Goal: Transaction & Acquisition: Purchase product/service

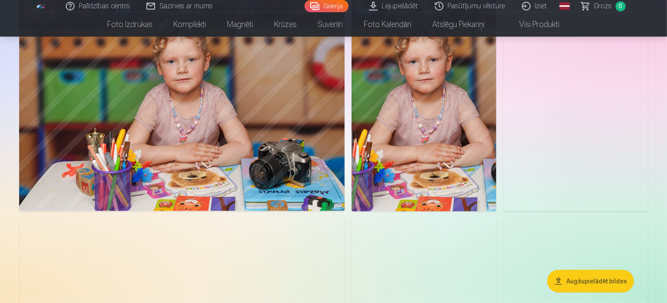
scroll to position [566, 0]
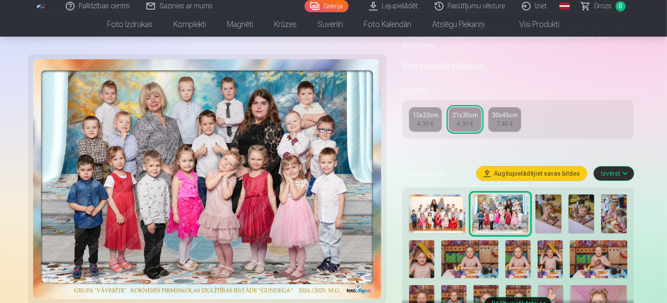
scroll to position [305, 0]
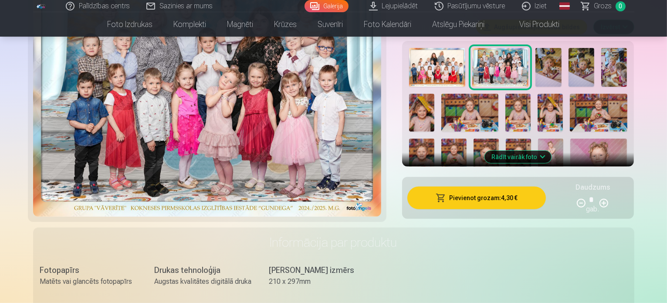
click at [504, 186] on button "Pievienot grozam : 4,30 €" at bounding box center [476, 197] width 139 height 23
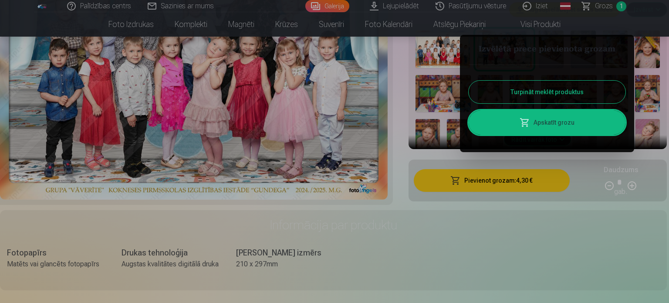
click at [549, 89] on button "Turpināt meklēt produktus" at bounding box center [547, 92] width 157 height 23
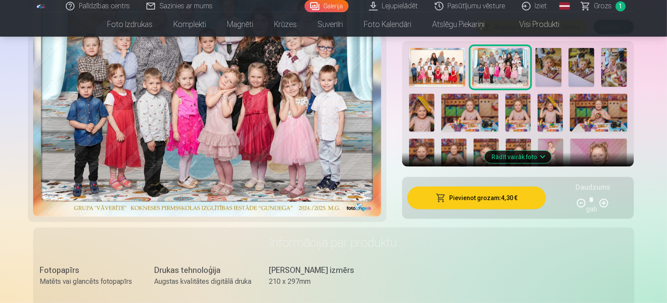
click at [570, 138] on img at bounding box center [598, 157] width 57 height 38
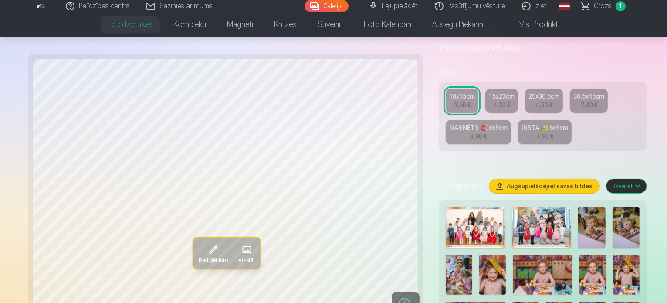
scroll to position [174, 0]
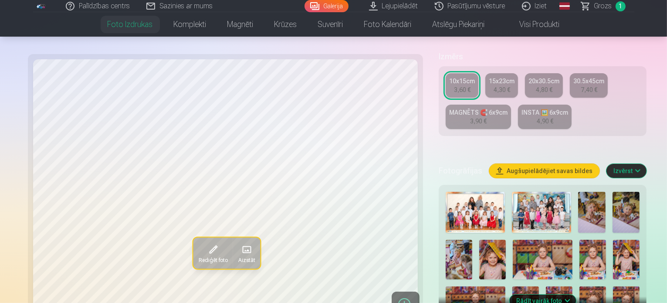
click at [613, 286] on img at bounding box center [626, 306] width 27 height 40
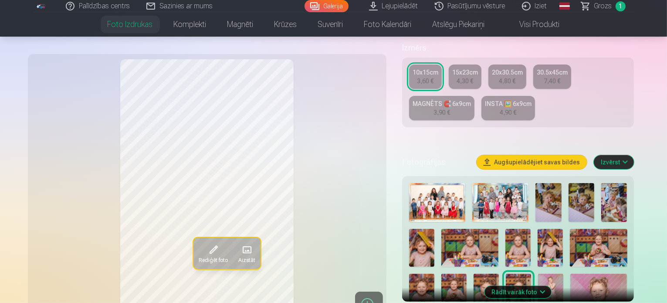
click at [537, 229] on img at bounding box center [549, 248] width 25 height 38
click at [434, 274] on img at bounding box center [421, 293] width 25 height 38
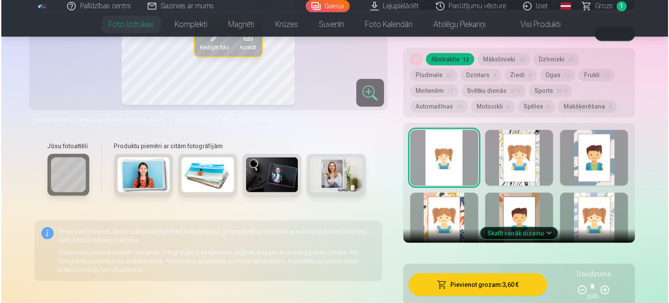
scroll to position [479, 0]
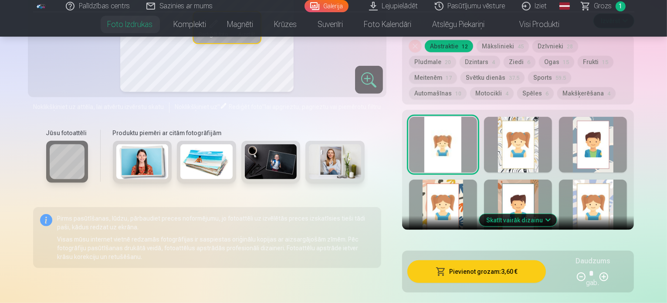
click at [467, 260] on button "Pievienot grozam : 3,60 €" at bounding box center [476, 271] width 139 height 23
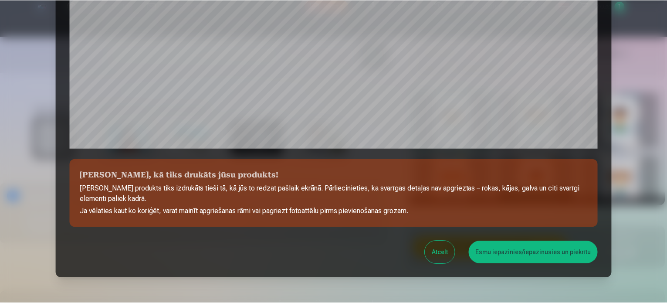
scroll to position [280, 0]
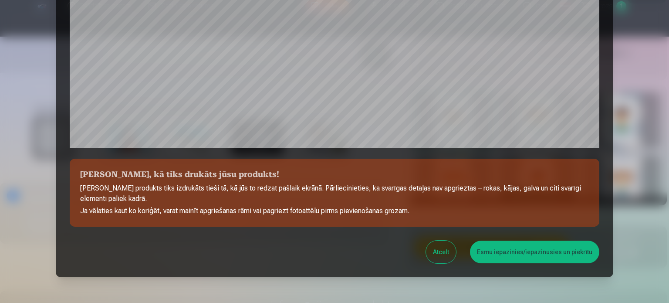
click at [515, 251] on button "Esmu iepazinies/iepazinusies un piekrītu" at bounding box center [534, 251] width 129 height 23
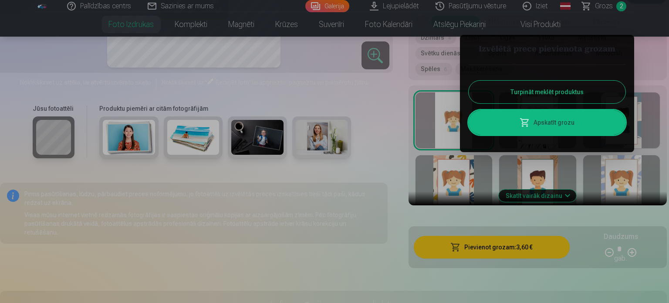
click at [544, 82] on button "Turpināt meklēt produktus" at bounding box center [547, 92] width 157 height 23
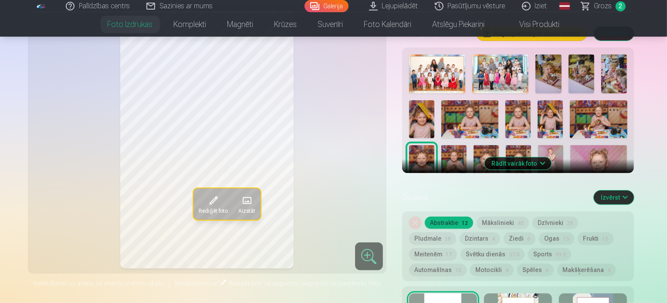
scroll to position [305, 0]
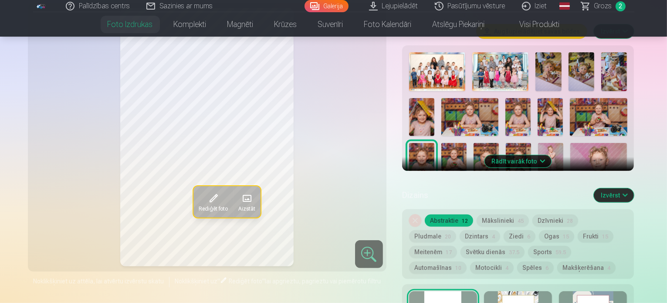
click at [551, 155] on button "Rādīt vairāk foto" at bounding box center [518, 161] width 67 height 12
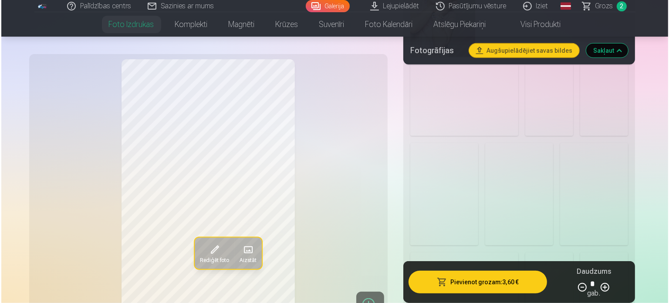
scroll to position [915, 0]
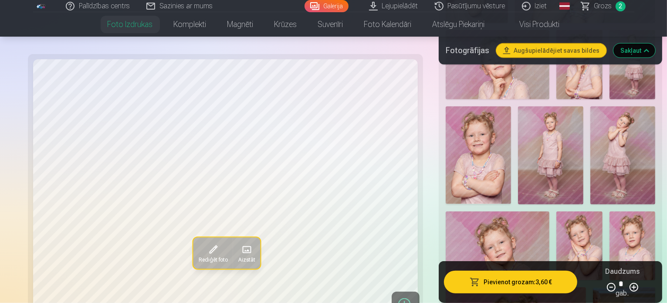
click at [527, 280] on button "Pievienot grozam : 3,60 €" at bounding box center [510, 281] width 133 height 23
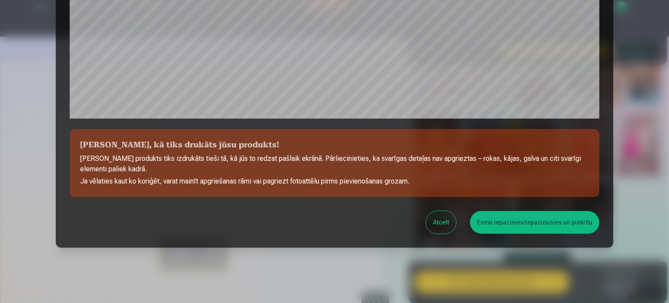
scroll to position [324, 0]
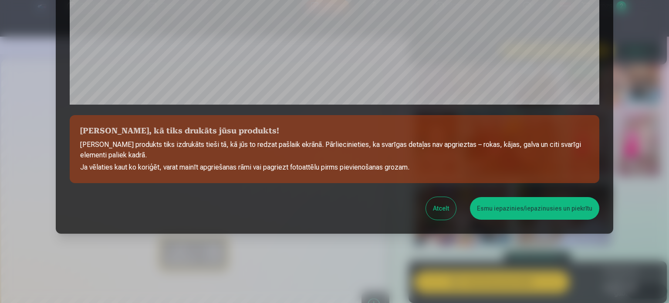
click at [537, 207] on button "Esmu iepazinies/iepazinusies un piekrītu" at bounding box center [534, 208] width 129 height 23
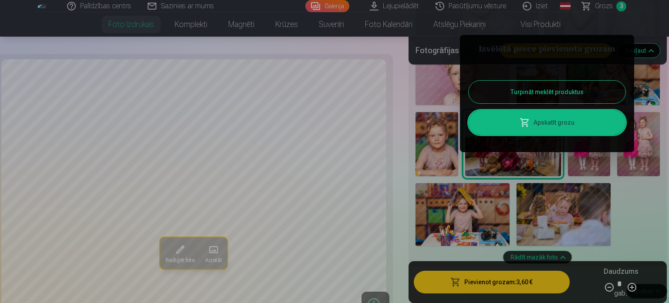
click at [535, 122] on link "Apskatīt grozu" at bounding box center [547, 122] width 157 height 24
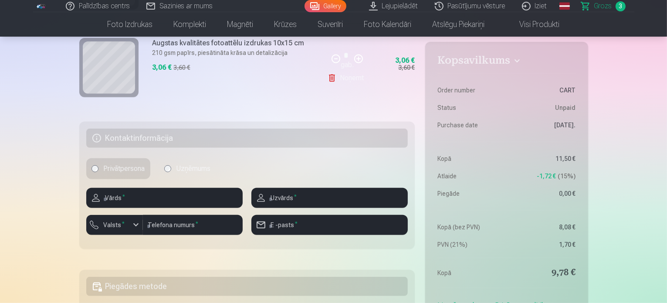
scroll to position [392, 0]
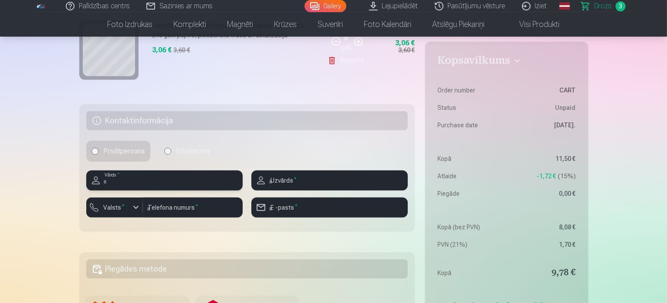
click at [146, 177] on input "text" at bounding box center [164, 180] width 156 height 20
type input "*********"
type input "********"
type input "**********"
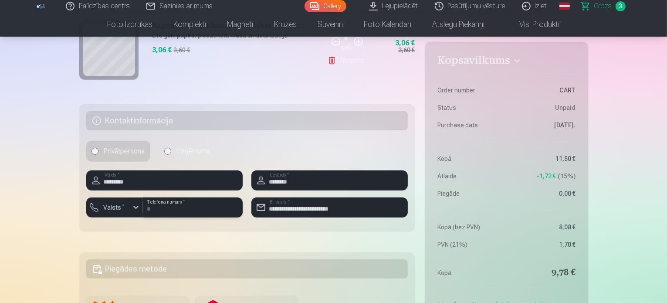
click at [175, 206] on input "********" at bounding box center [193, 207] width 100 height 20
click at [118, 207] on label "Valsts *" at bounding box center [114, 207] width 28 height 9
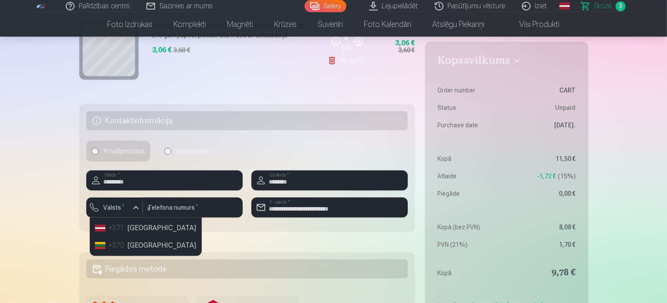
click at [113, 229] on div "+371" at bounding box center [117, 228] width 17 height 10
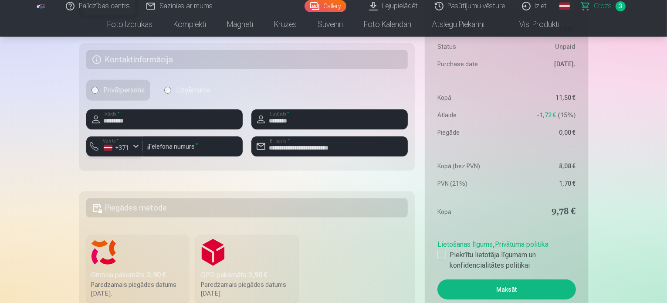
scroll to position [479, 0]
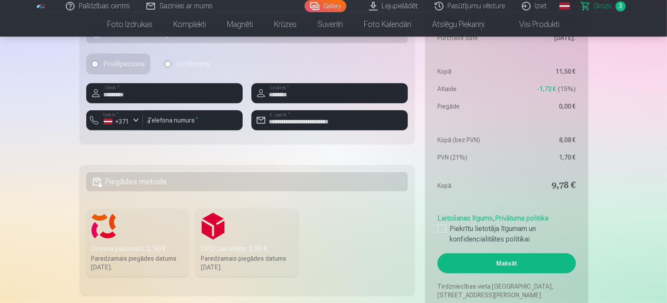
click at [164, 185] on h5 "Piegādes metode" at bounding box center [247, 181] width 322 height 19
click at [247, 248] on div "DPD pakomāts : 2,90 €" at bounding box center [247, 248] width 92 height 10
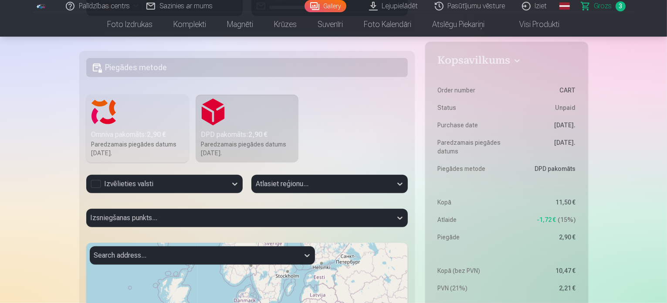
scroll to position [610, 0]
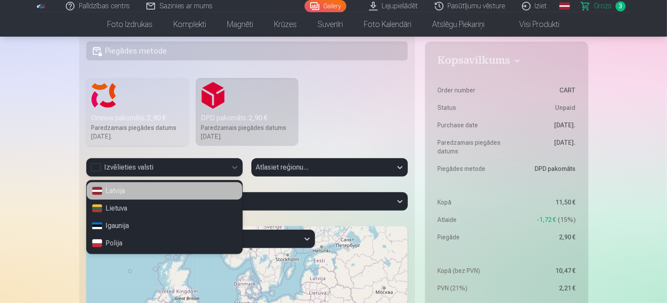
click at [143, 166] on div "Izvēlieties valsti" at bounding box center [157, 167] width 132 height 10
click at [138, 196] on div "Latvija" at bounding box center [164, 190] width 155 height 17
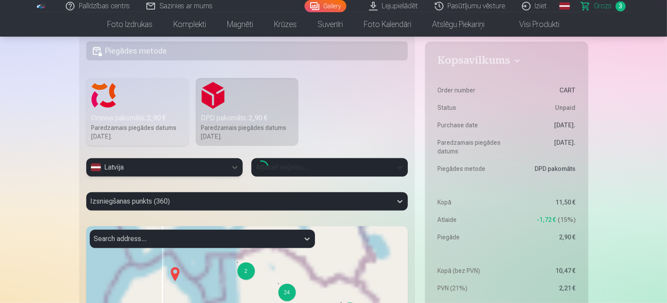
click at [143, 203] on div "Izsniegšanas punkts (360)" at bounding box center [247, 201] width 322 height 18
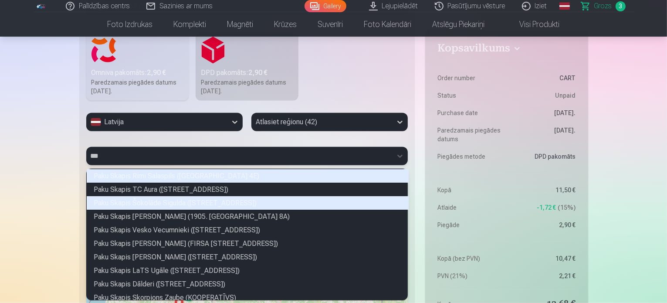
scroll to position [11, 319]
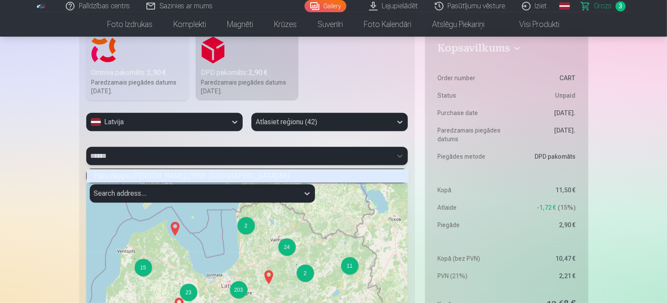
type input "*******"
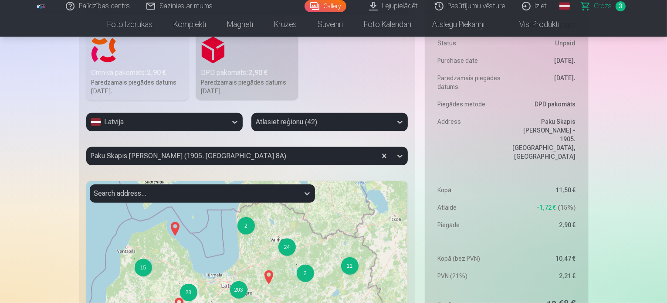
click at [352, 118] on div at bounding box center [322, 122] width 132 height 12
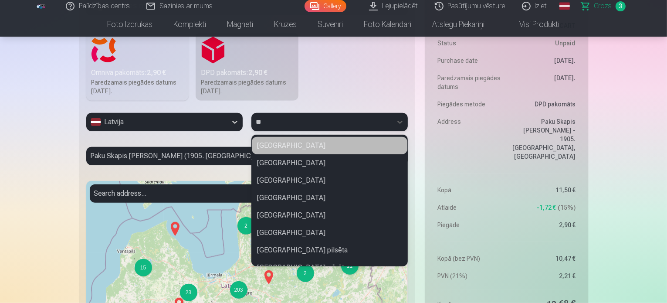
type input "***"
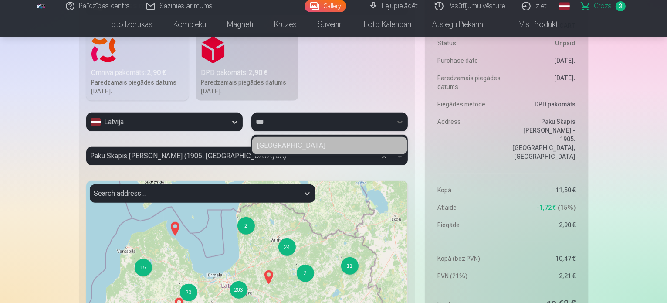
click at [317, 148] on div "[GEOGRAPHIC_DATA]" at bounding box center [329, 145] width 155 height 17
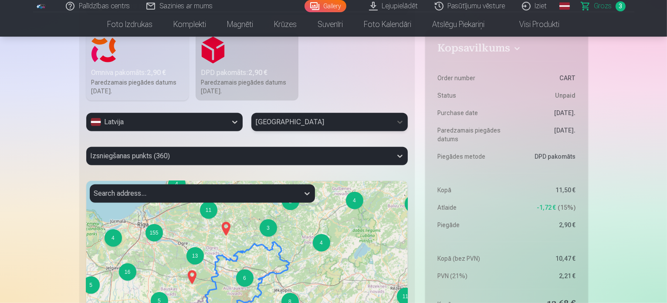
click at [132, 161] on div at bounding box center [239, 156] width 297 height 12
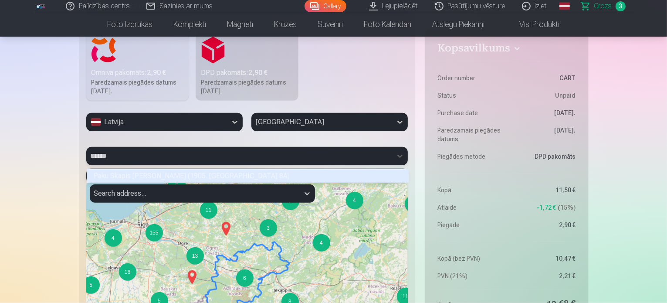
type input "*******"
click at [139, 176] on div "Paku Skapis [PERSON_NAME] (1905. [GEOGRAPHIC_DATA] 8A)" at bounding box center [248, 176] width 322 height 14
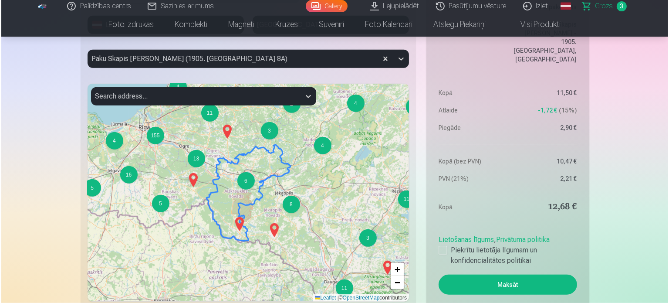
scroll to position [829, 0]
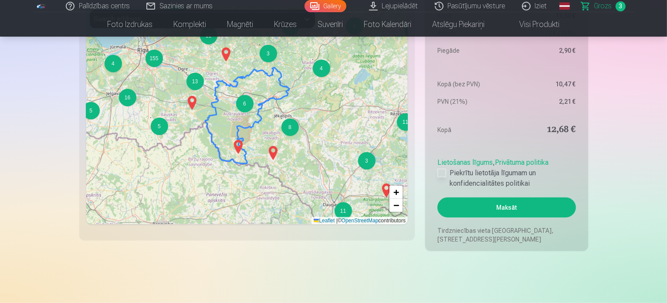
click at [442, 170] on div at bounding box center [441, 173] width 9 height 9
click at [499, 210] on button "Maksāt" at bounding box center [506, 207] width 138 height 20
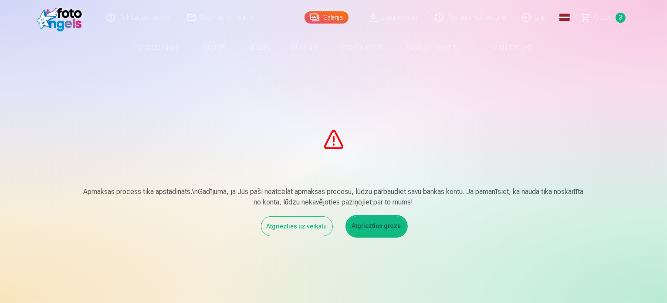
click at [375, 231] on link "Atgriezties grozā" at bounding box center [377, 226] width 60 height 20
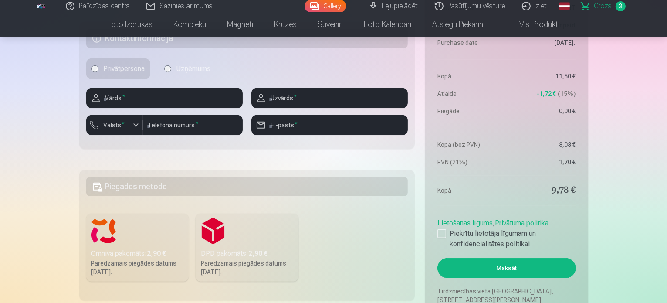
scroll to position [479, 0]
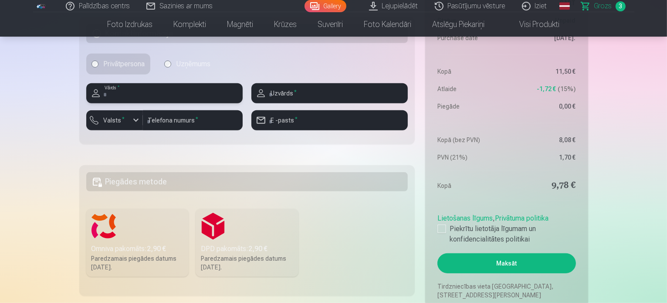
click at [174, 92] on input "text" at bounding box center [164, 93] width 156 height 20
type input "*********"
type input "********"
type input "**********"
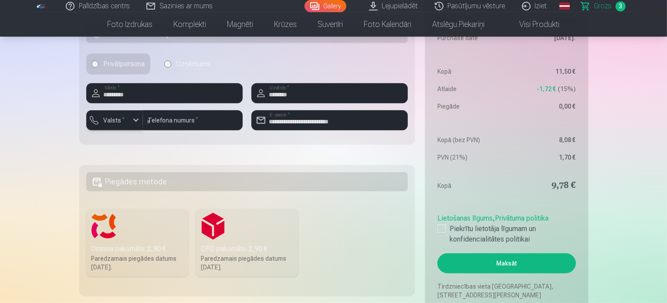
click at [122, 127] on button "Valsts *" at bounding box center [114, 120] width 57 height 20
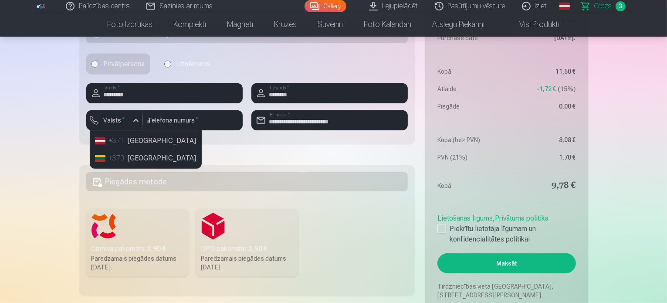
click at [119, 144] on div "+371" at bounding box center [117, 140] width 17 height 10
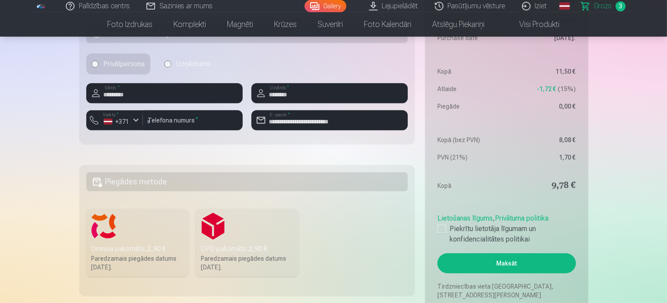
click at [215, 232] on label "DPD pakomāts : 2,90 € Paredzamais piegādes datums 6.09.2025." at bounding box center [247, 243] width 103 height 68
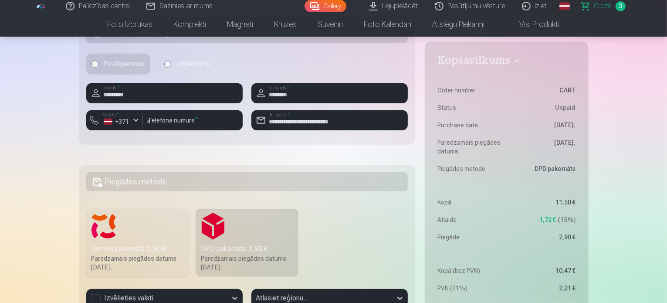
click at [153, 175] on h5 "Piegādes metode" at bounding box center [247, 181] width 322 height 19
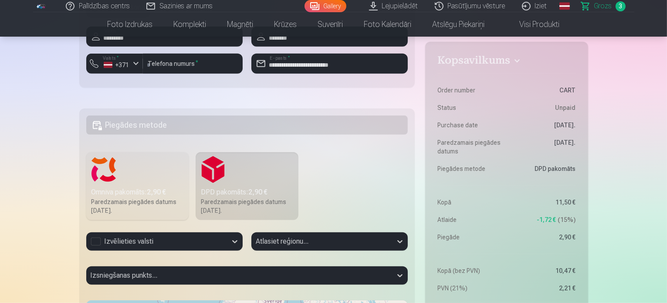
scroll to position [566, 0]
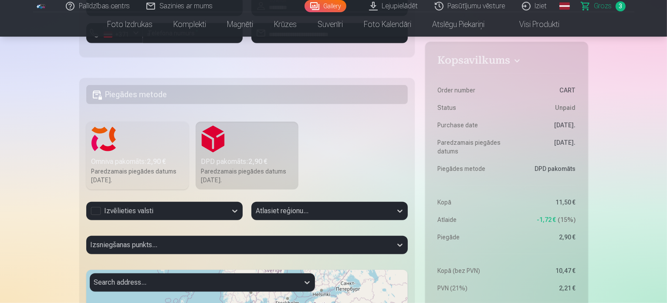
click at [138, 217] on div "Izvēlieties valsti" at bounding box center [156, 211] width 141 height 18
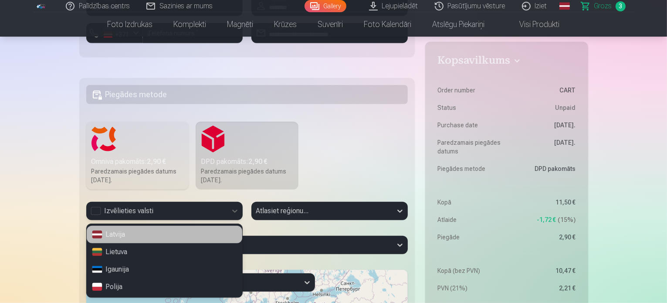
click at [138, 236] on div "Latvija" at bounding box center [164, 234] width 155 height 17
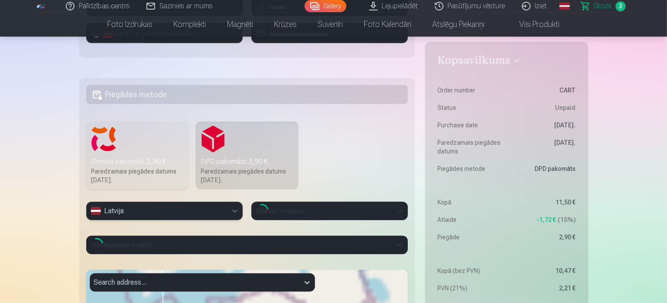
click at [356, 220] on div at bounding box center [329, 223] width 156 height 7
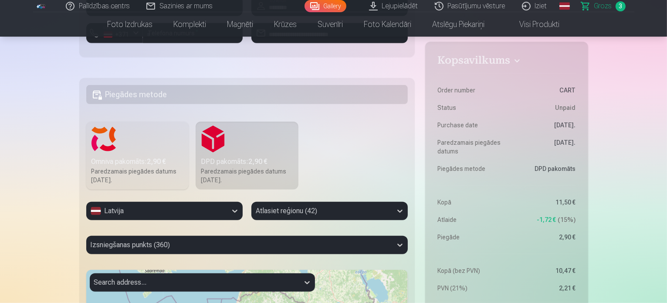
click at [292, 211] on div "Atlasiet reģionu (42)" at bounding box center [329, 211] width 156 height 18
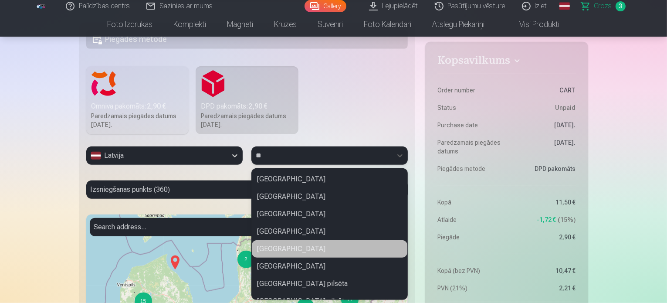
type input "***"
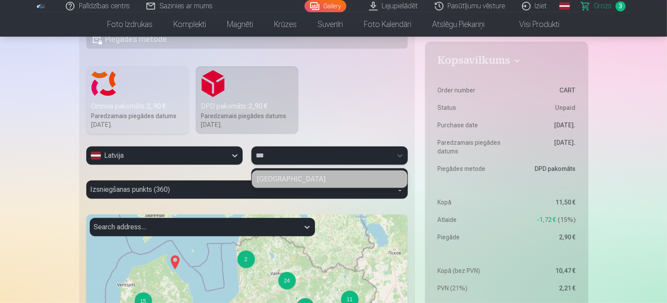
click at [329, 178] on div "[GEOGRAPHIC_DATA]" at bounding box center [329, 178] width 155 height 17
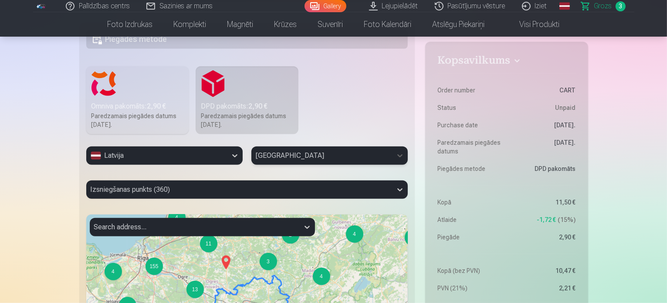
click at [271, 192] on div "Izsniegšanas punkts (360)" at bounding box center [247, 189] width 322 height 18
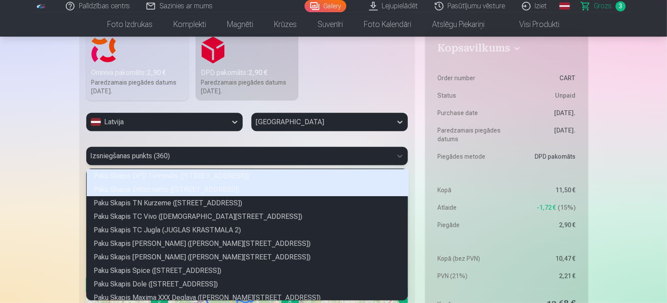
scroll to position [2, 3]
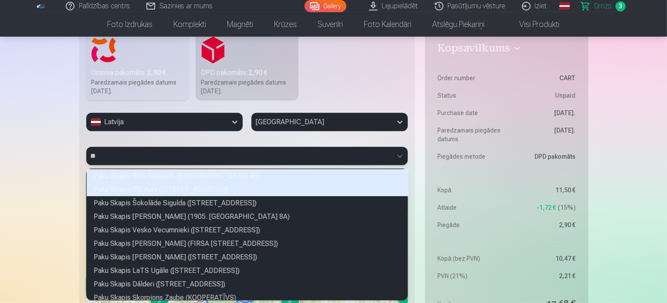
type input "***"
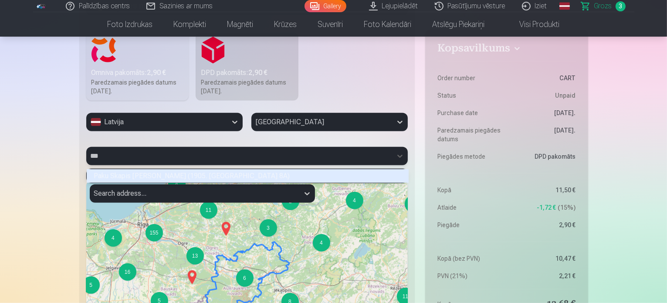
click at [244, 174] on div "Paku Skapis [PERSON_NAME] (1905. [GEOGRAPHIC_DATA] 8A)" at bounding box center [248, 176] width 322 height 14
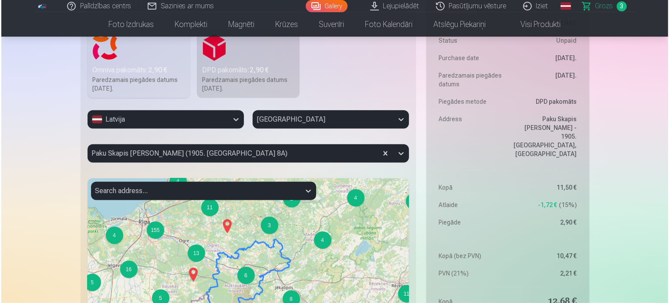
scroll to position [786, 0]
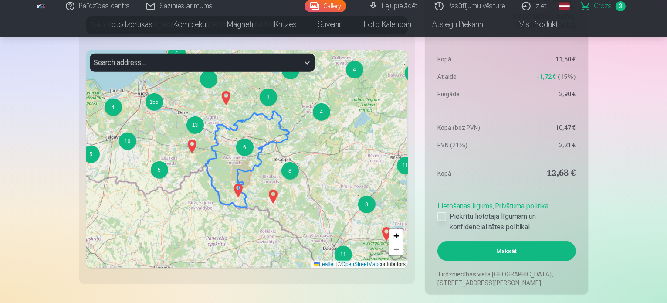
click at [473, 227] on label "Piekrītu lietotāja līgumam un konfidencialitātes politikai" at bounding box center [506, 221] width 138 height 21
click at [484, 247] on button "Maksāt" at bounding box center [506, 251] width 138 height 20
